Goal: Transaction & Acquisition: Subscribe to service/newsletter

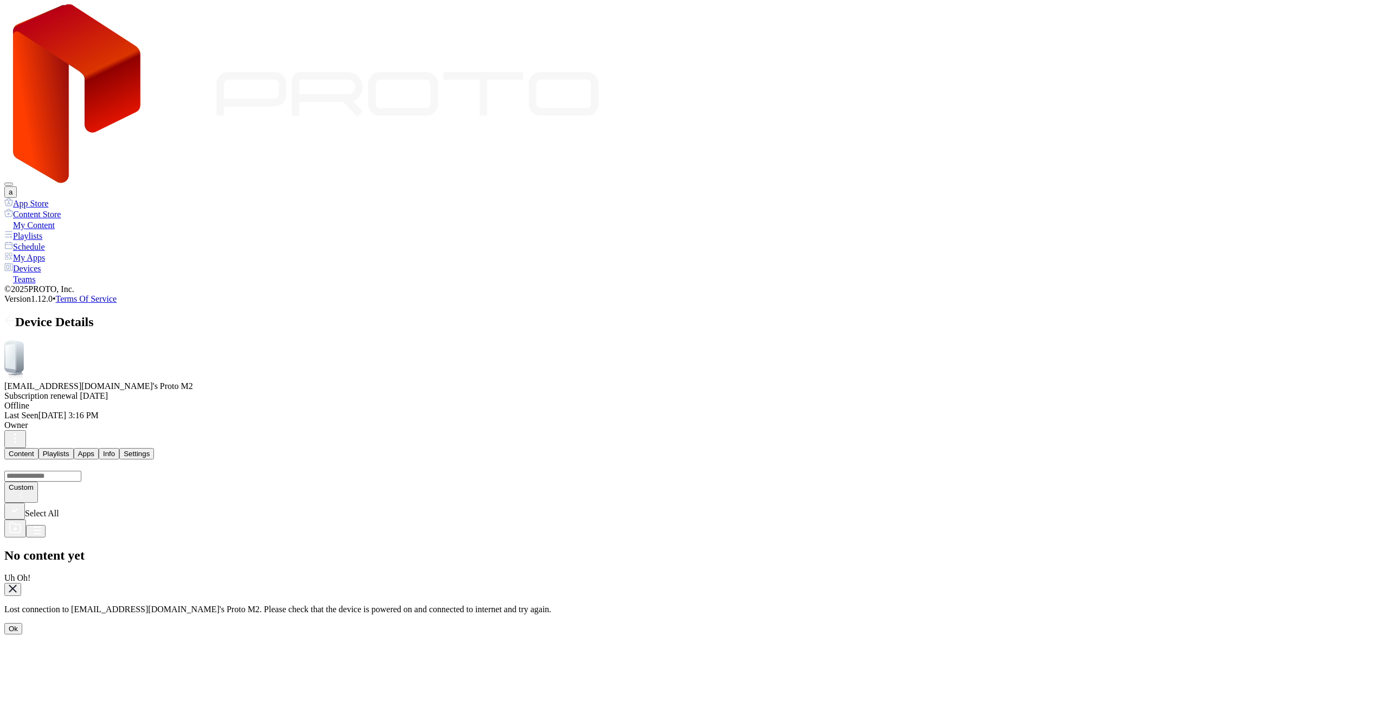
click at [18, 625] on div "Ok" at bounding box center [13, 629] width 9 height 8
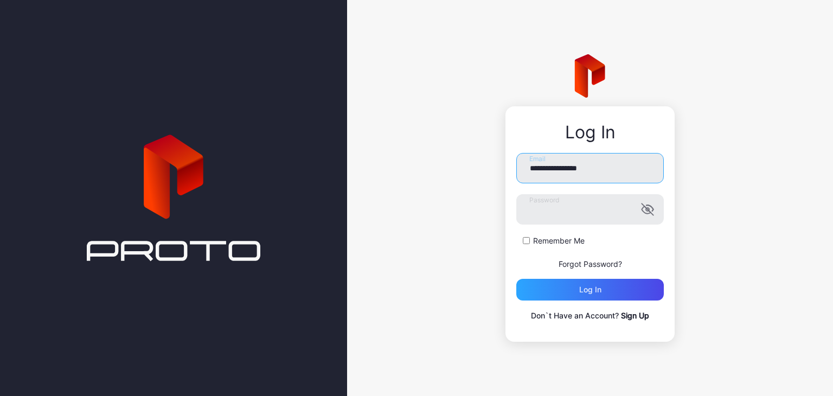
drag, startPoint x: 601, startPoint y: 161, endPoint x: 295, endPoint y: 165, distance: 306.3
click at [295, 165] on div "**********" at bounding box center [416, 198] width 833 height 396
type input "**********"
click at [598, 280] on div "Log in" at bounding box center [589, 290] width 147 height 22
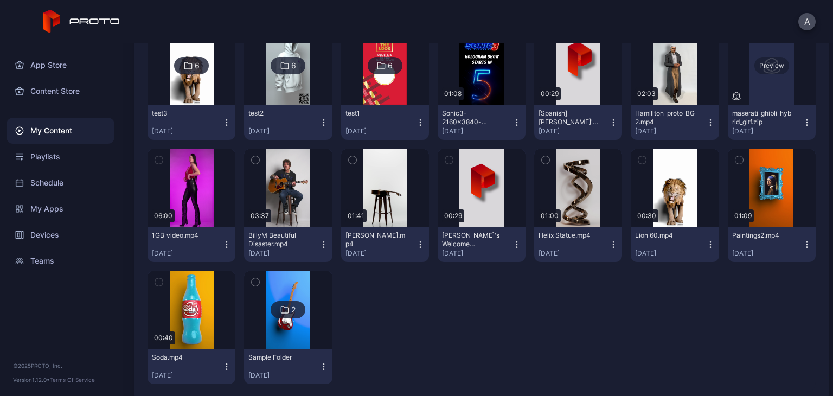
scroll to position [2274, 0]
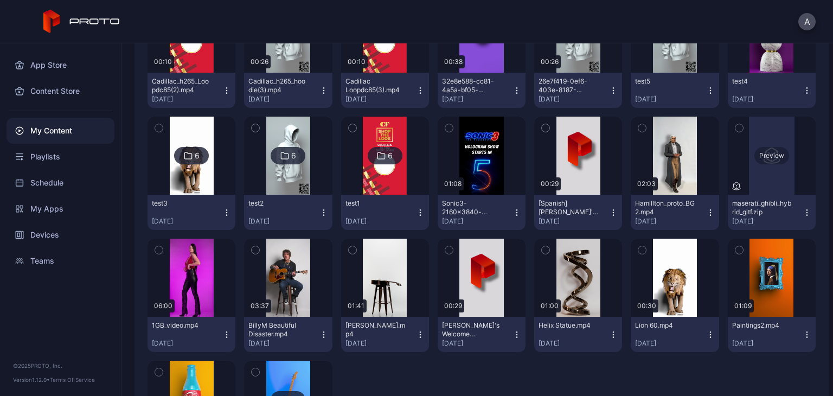
click at [768, 172] on div "Preview" at bounding box center [771, 156] width 88 height 78
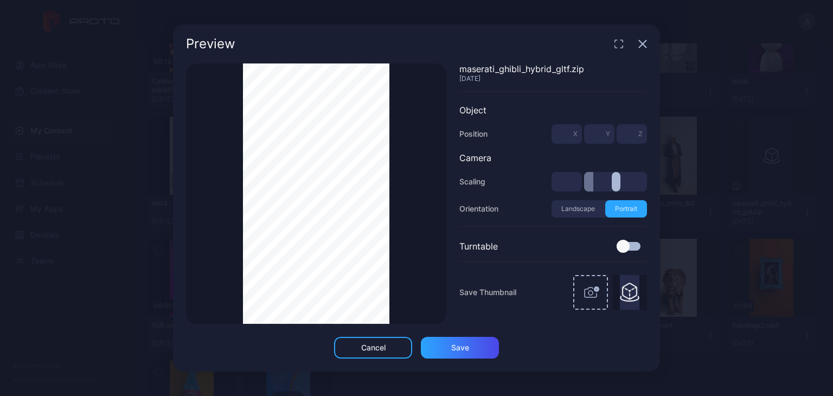
click at [642, 43] on icon "button" at bounding box center [642, 44] width 9 height 9
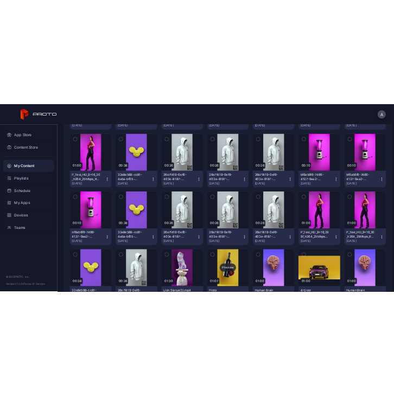
scroll to position [0, 0]
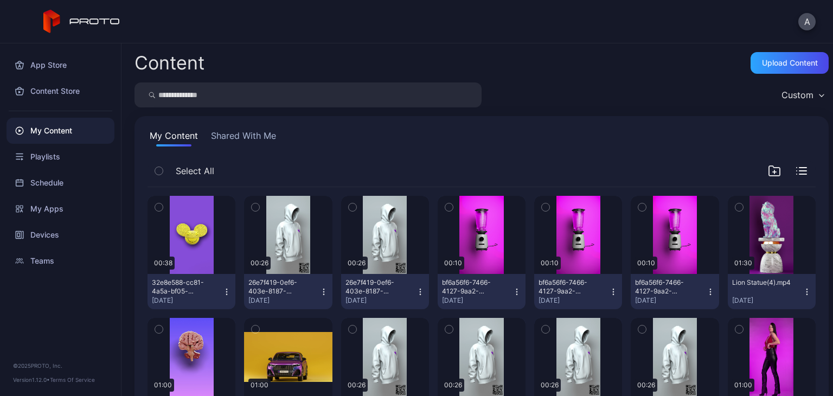
click at [694, 73] on div "Content Upload Content" at bounding box center [481, 63] width 694 height 22
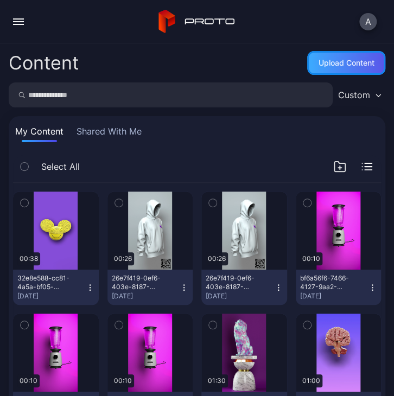
click at [362, 63] on div "Upload Content" at bounding box center [346, 63] width 56 height 9
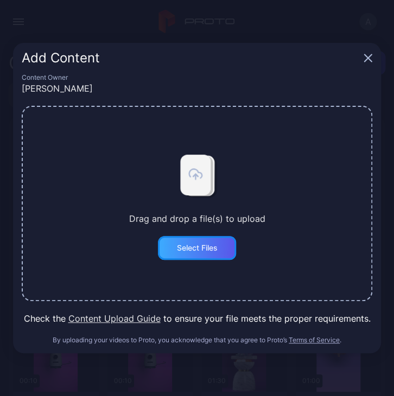
click at [220, 244] on div "Select Files" at bounding box center [197, 248] width 78 height 24
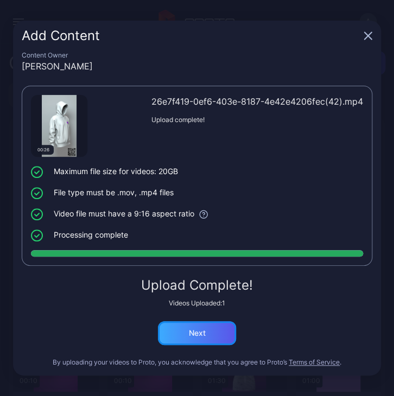
click at [210, 339] on div "Next" at bounding box center [197, 333] width 78 height 24
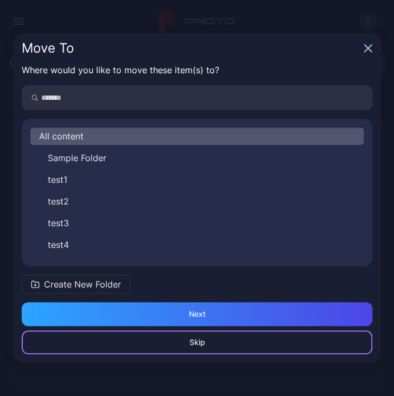
click at [203, 350] on div "Skip" at bounding box center [197, 342] width 350 height 24
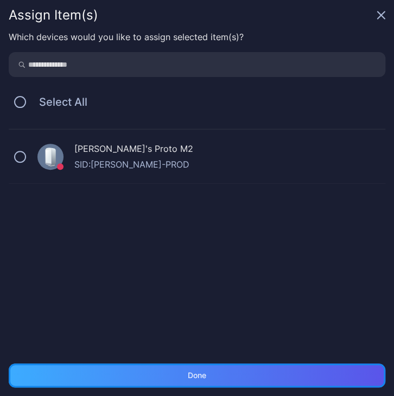
click at [198, 375] on div "Done" at bounding box center [197, 375] width 18 height 9
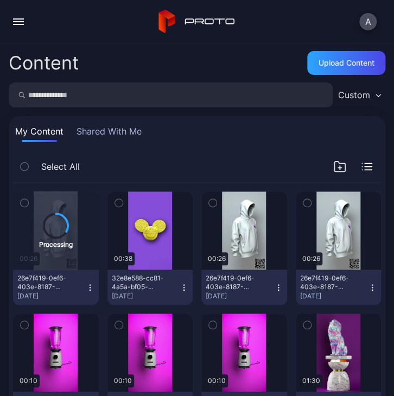
click at [338, 91] on div "Custom" at bounding box center [354, 94] width 32 height 11
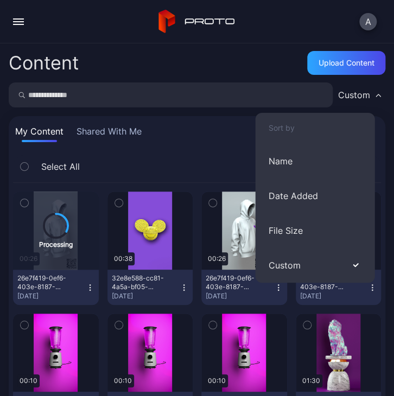
click at [253, 20] on div "A" at bounding box center [197, 21] width 394 height 43
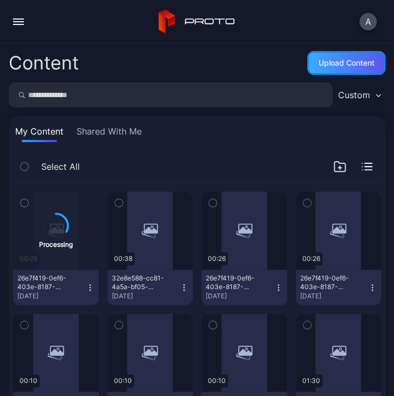
click at [334, 65] on div "Upload Content" at bounding box center [346, 63] width 56 height 9
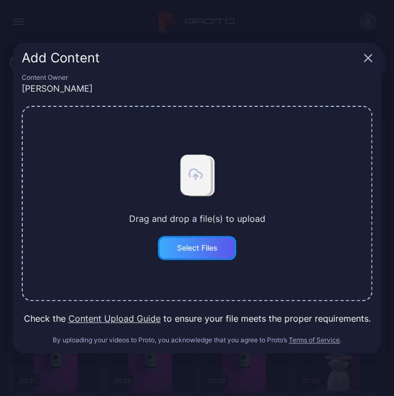
click at [210, 250] on div "Select Files" at bounding box center [197, 247] width 41 height 9
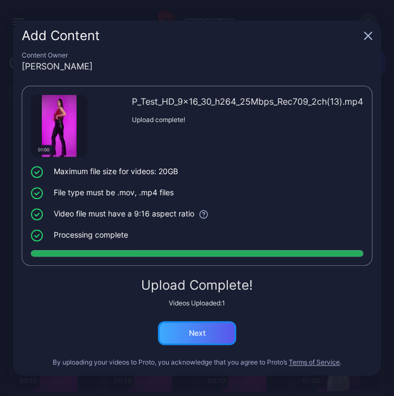
click at [212, 339] on div "Next" at bounding box center [197, 333] width 78 height 24
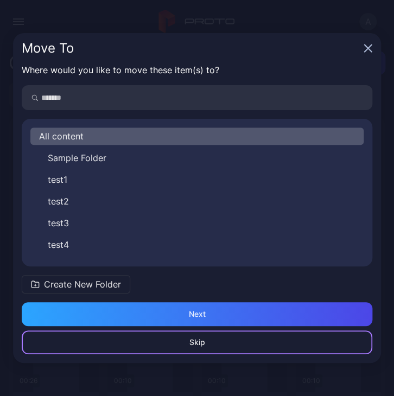
click at [220, 350] on div "Skip" at bounding box center [197, 342] width 350 height 24
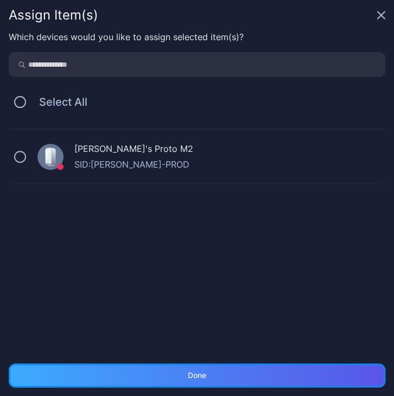
click at [212, 375] on div "Done" at bounding box center [197, 375] width 376 height 24
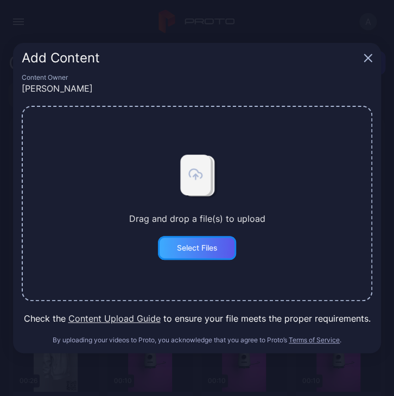
click at [205, 248] on div "Select Files" at bounding box center [197, 247] width 41 height 9
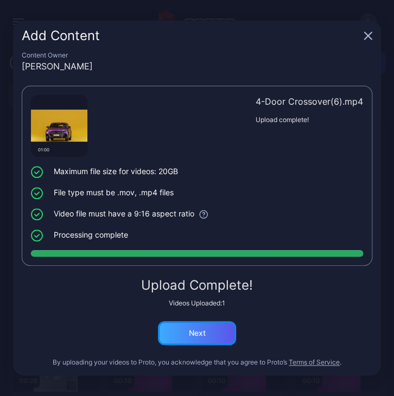
click at [218, 343] on div "Next" at bounding box center [197, 333] width 78 height 24
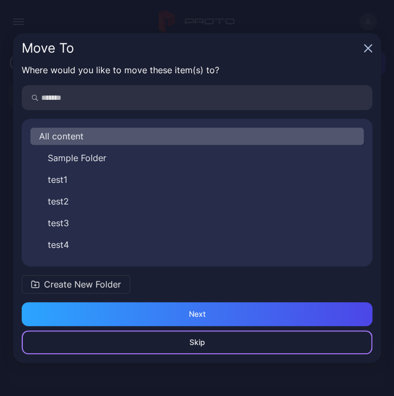
click at [221, 343] on div "Skip" at bounding box center [197, 342] width 350 height 24
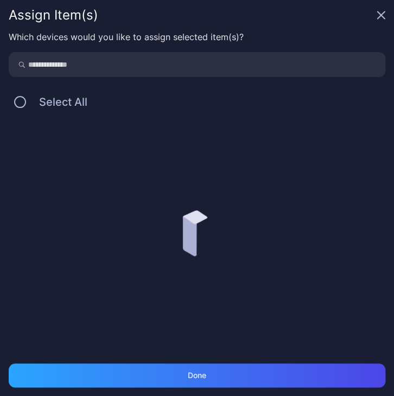
click at [216, 356] on div "Which devices would you like to assign selected item(s)? Select All" at bounding box center [197, 196] width 394 height 333
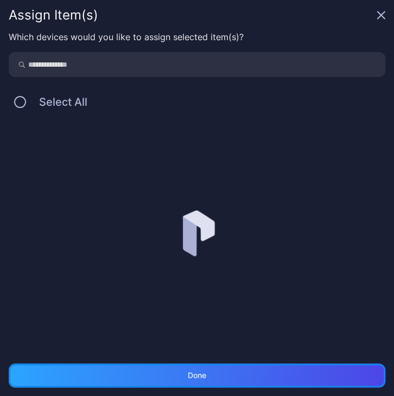
click at [222, 379] on div "Done" at bounding box center [197, 375] width 376 height 24
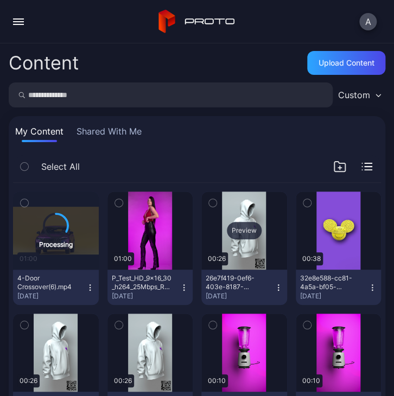
click at [223, 246] on div "Preview" at bounding box center [244, 230] width 86 height 78
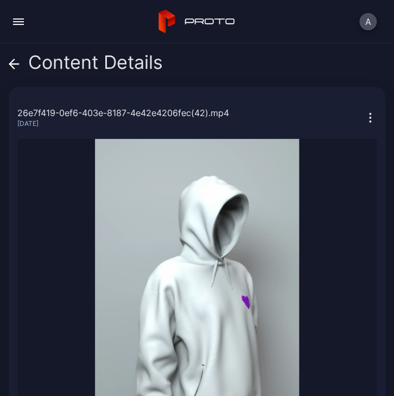
click at [15, 64] on icon at bounding box center [14, 64] width 9 height 0
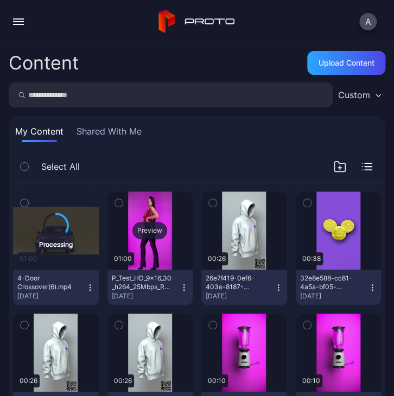
click at [148, 259] on div "Preview" at bounding box center [150, 230] width 86 height 78
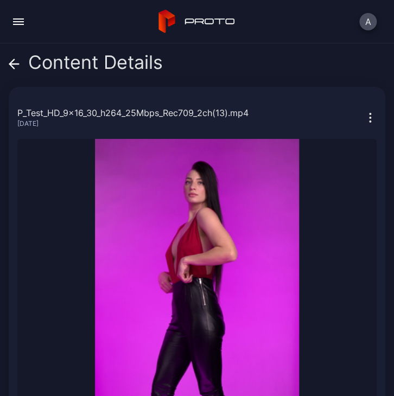
click at [16, 64] on icon at bounding box center [14, 64] width 9 height 0
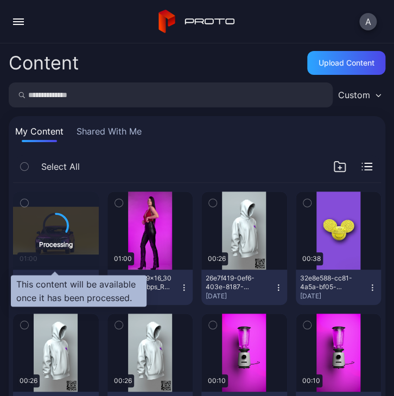
click at [65, 260] on div "Processing" at bounding box center [56, 230] width 86 height 78
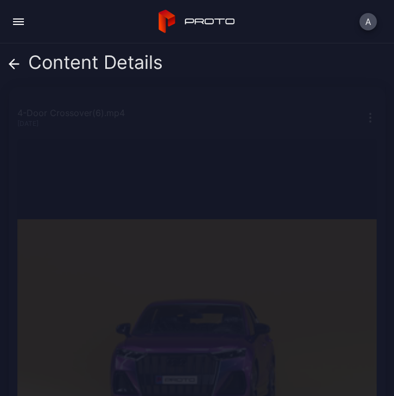
click at [15, 68] on icon at bounding box center [14, 64] width 11 height 11
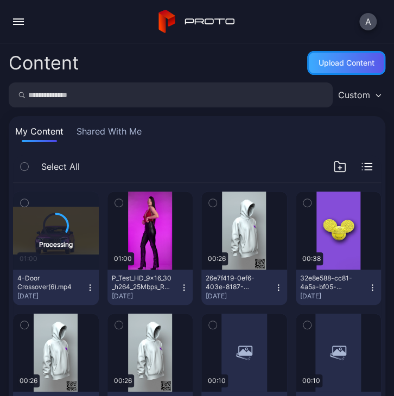
click at [330, 66] on div "Upload Content" at bounding box center [346, 63] width 56 height 9
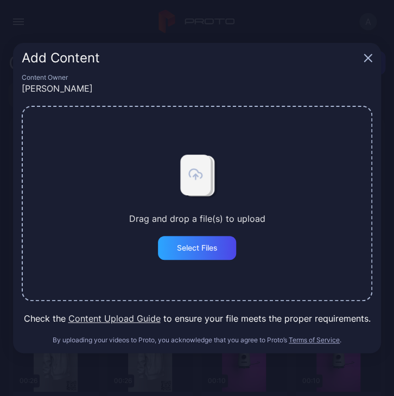
click at [274, 40] on div "Add Content Content Owner Alex Drag and drop a file(s) to upload Select Files C…" at bounding box center [197, 198] width 394 height 396
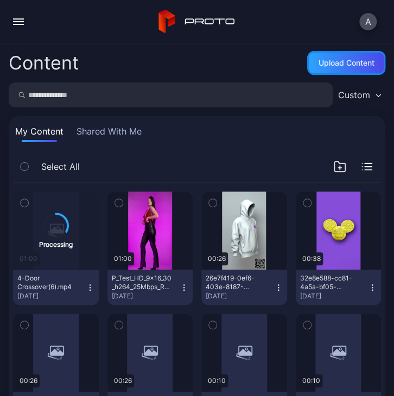
click at [344, 67] on div "Upload Content" at bounding box center [346, 63] width 78 height 24
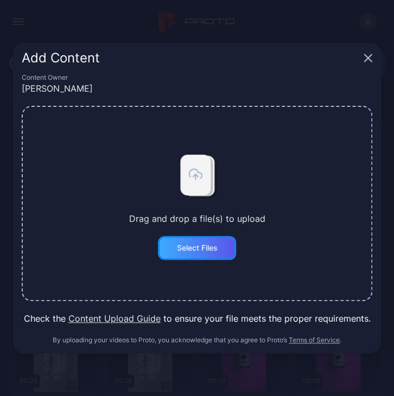
click at [215, 249] on div "Select Files" at bounding box center [197, 247] width 41 height 9
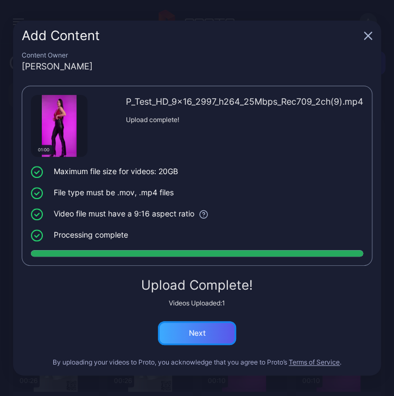
click at [184, 334] on div "Next" at bounding box center [197, 333] width 78 height 24
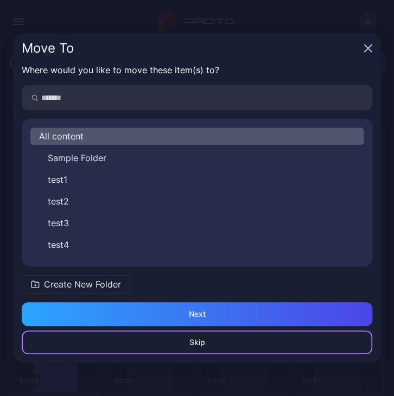
click at [202, 343] on div "Skip" at bounding box center [197, 342] width 16 height 9
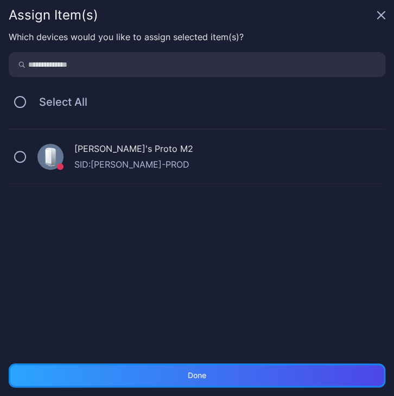
click at [199, 376] on div "Done" at bounding box center [197, 375] width 18 height 9
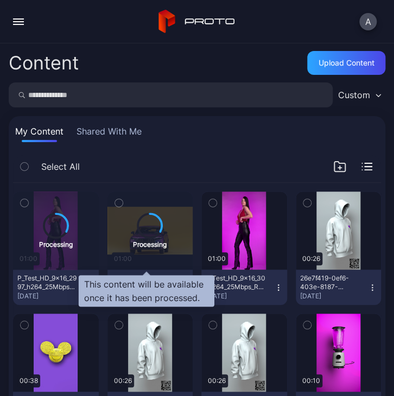
click at [157, 248] on div "Processing" at bounding box center [150, 243] width 34 height 10
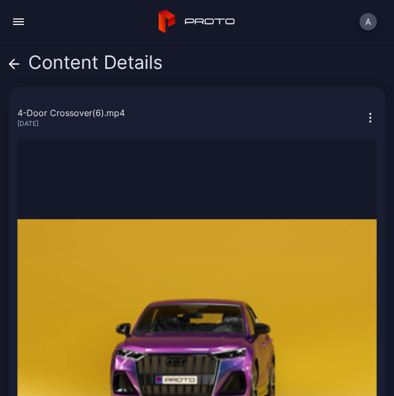
click at [18, 61] on icon at bounding box center [14, 64] width 11 height 11
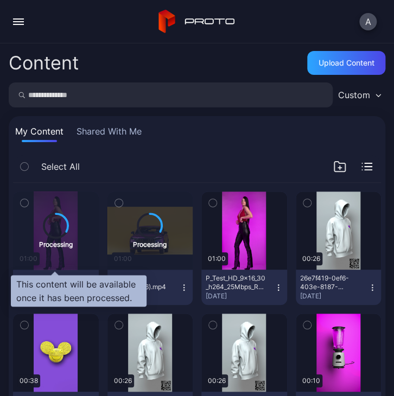
click at [61, 237] on div "Processing" at bounding box center [56, 230] width 34 height 36
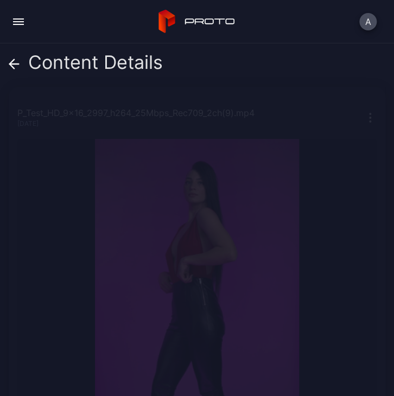
click at [13, 61] on icon at bounding box center [12, 63] width 4 height 9
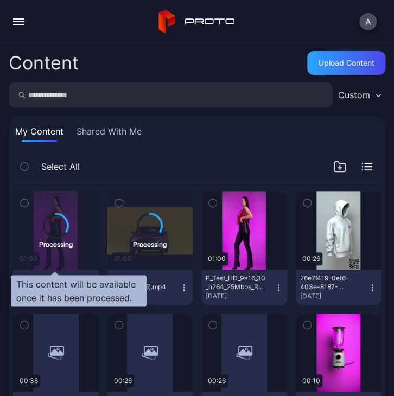
click at [61, 266] on div "Processing" at bounding box center [56, 230] width 86 height 78
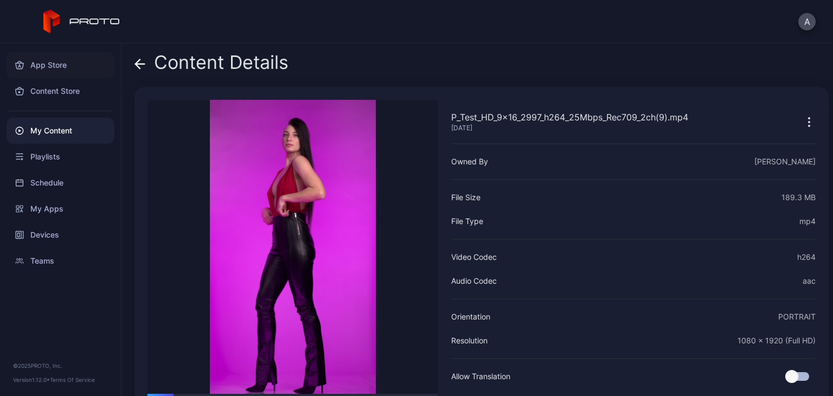
click at [42, 60] on div "App Store" at bounding box center [61, 65] width 108 height 26
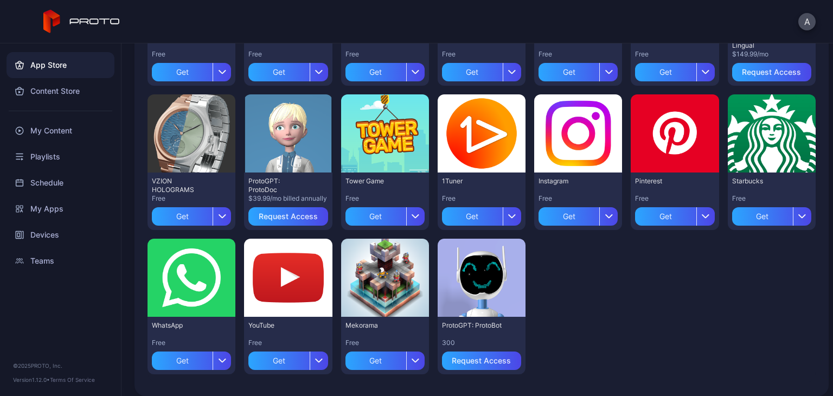
scroll to position [362, 0]
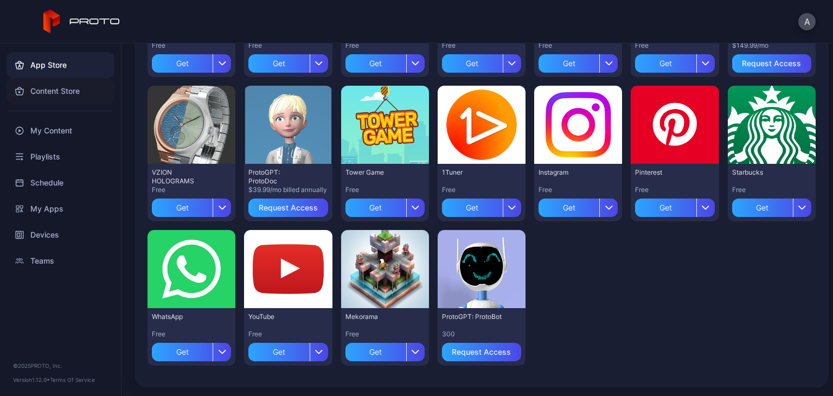
click at [59, 96] on div "Content Store" at bounding box center [61, 91] width 108 height 26
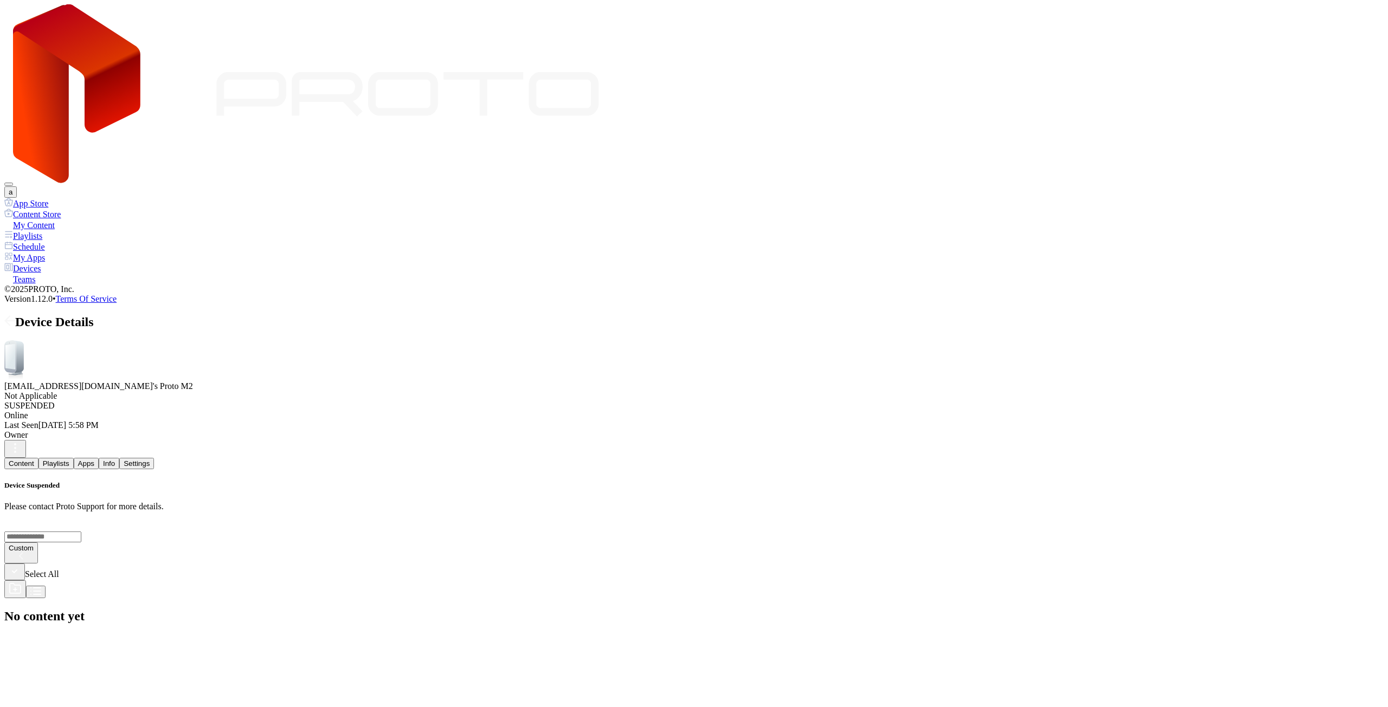
click at [17, 186] on button "a" at bounding box center [10, 191] width 12 height 11
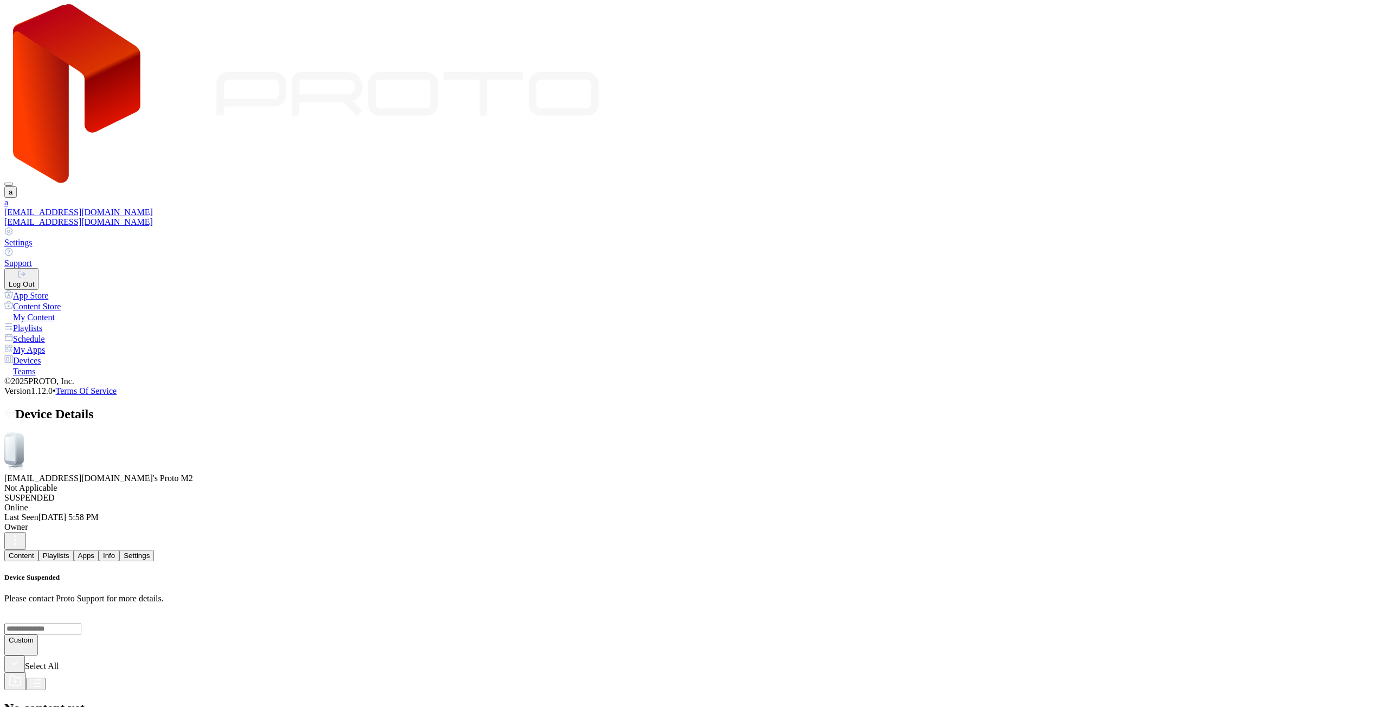
click at [1272, 238] on div "Settings" at bounding box center [693, 243] width 1379 height 10
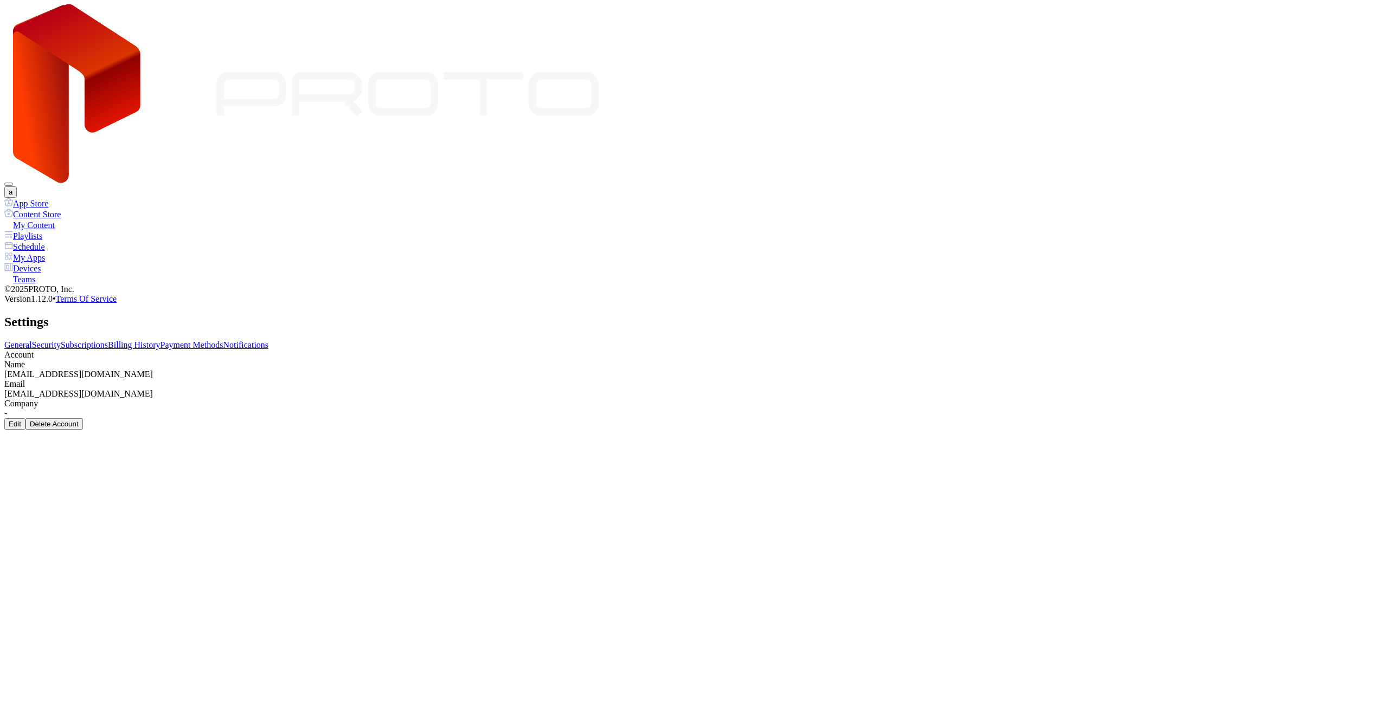
click at [108, 340] on link "Subscriptions" at bounding box center [84, 344] width 47 height 9
